Goal: Transaction & Acquisition: Purchase product/service

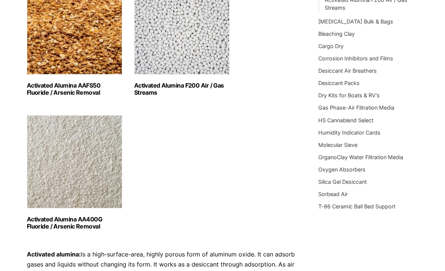
scroll to position [140, 0]
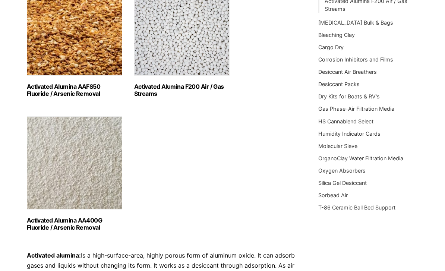
click at [169, 52] on img "Visit product category Activated Alumina F200 Air / Gas Streams" at bounding box center [181, 29] width 95 height 93
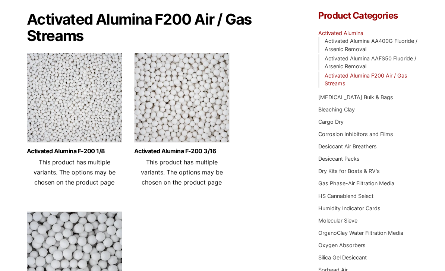
scroll to position [66, 0]
click at [57, 119] on img at bounding box center [74, 99] width 95 height 93
click at [171, 111] on img at bounding box center [181, 99] width 95 height 93
click at [92, 225] on img at bounding box center [74, 257] width 95 height 93
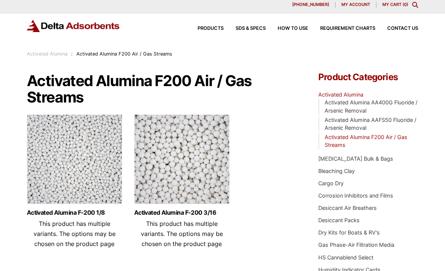
scroll to position [0, 0]
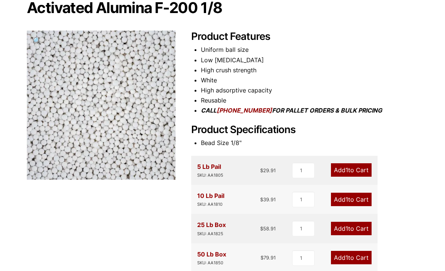
scroll to position [75, 0]
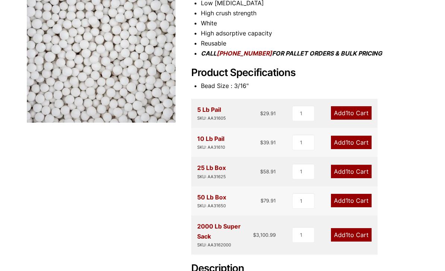
scroll to position [136, 0]
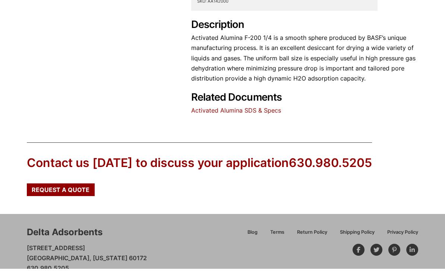
scroll to position [376, 0]
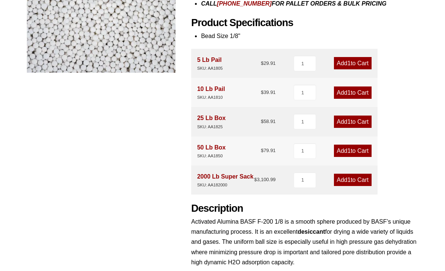
scroll to position [184, 0]
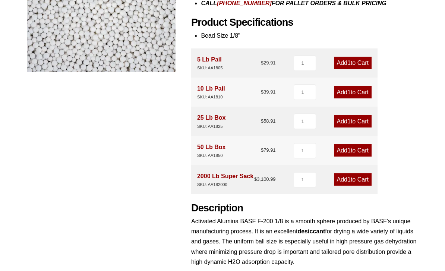
click at [217, 114] on div "25 Lb Box SKU: AA1825" at bounding box center [211, 121] width 28 height 17
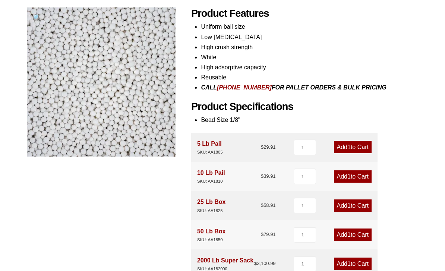
scroll to position [103, 0]
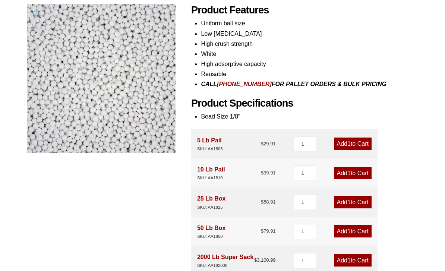
click at [361, 198] on link "Add 1 to Cart" at bounding box center [353, 202] width 38 height 12
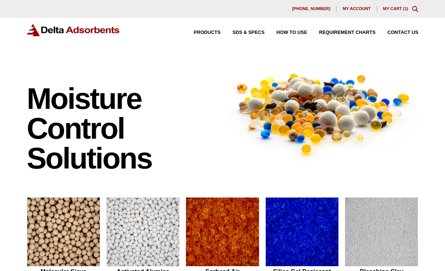
click at [413, 9] on icon "Toggle Modal Content" at bounding box center [415, 9] width 6 height 6
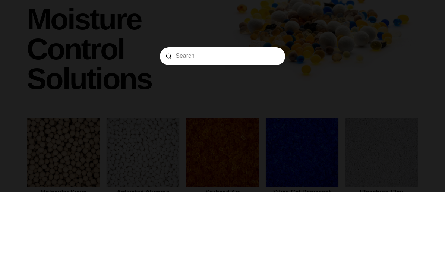
click at [389, 77] on div "Search Submit Clear" at bounding box center [222, 135] width 445 height 271
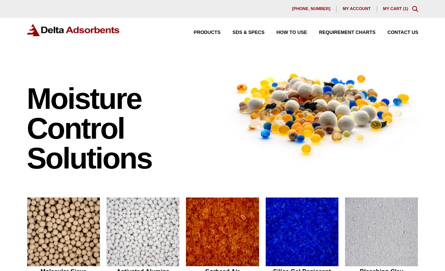
click at [399, 6] on link "My Cart ( 1 )" at bounding box center [395, 8] width 25 height 4
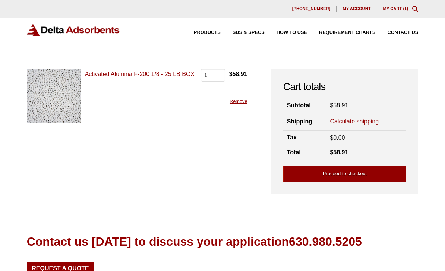
click at [365, 118] on link "Calculate shipping" at bounding box center [354, 121] width 49 height 8
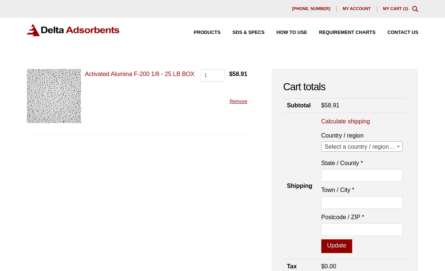
click at [387, 142] on span "Select a country / region…" at bounding box center [362, 147] width 81 height 10
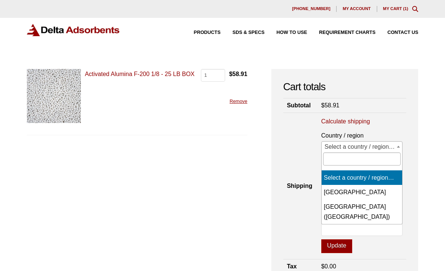
select select "US"
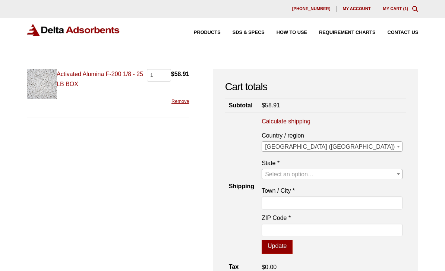
click at [371, 169] on span "Select an option…" at bounding box center [332, 174] width 140 height 10
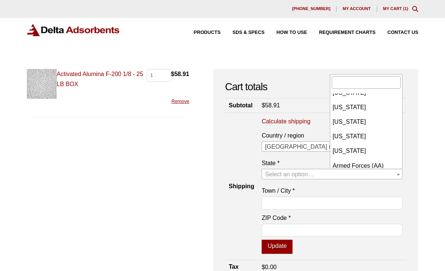
scroll to position [675, 0]
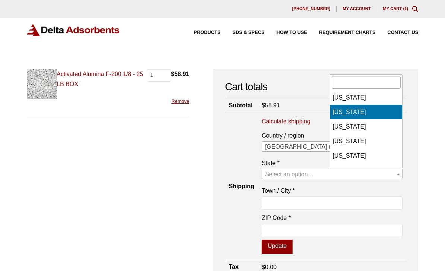
select select "WA"
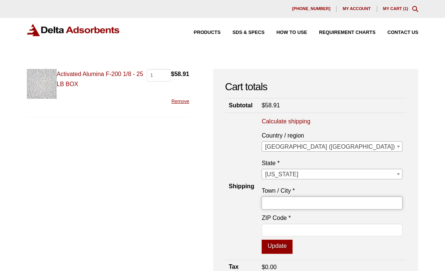
click at [374, 199] on input "Town / City *" at bounding box center [332, 202] width 141 height 13
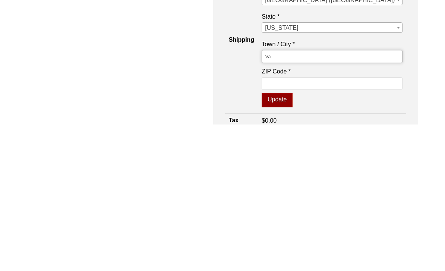
type input "Va"
type input "[GEOGRAPHIC_DATA]"
type input "98682"
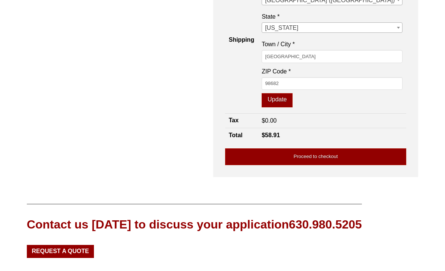
click at [292, 99] on button "Update" at bounding box center [277, 100] width 31 height 14
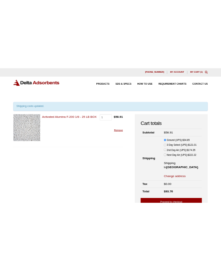
scroll to position [0, 0]
